Goal: Navigation & Orientation: Understand site structure

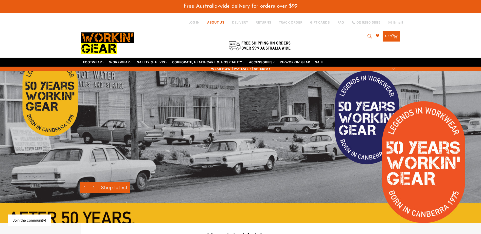
click at [218, 21] on link "ABOUT US" at bounding box center [215, 22] width 17 height 5
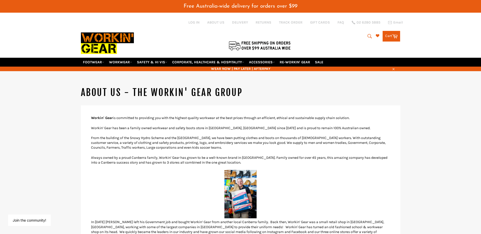
click at [93, 42] on img at bounding box center [107, 43] width 53 height 29
